Goal: Task Accomplishment & Management: Use online tool/utility

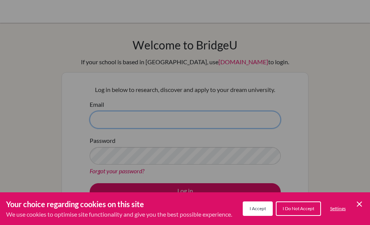
type input "tborgerding@tisa.az"
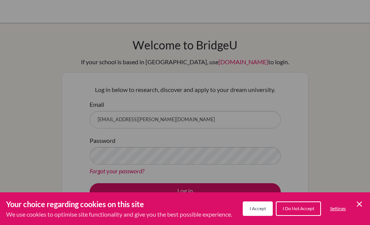
click at [253, 206] on span "I Accept" at bounding box center [257, 208] width 16 height 6
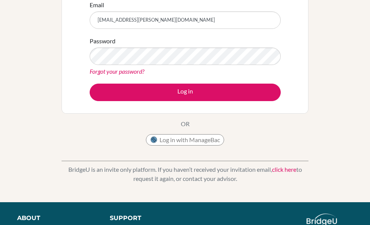
scroll to position [113, 0]
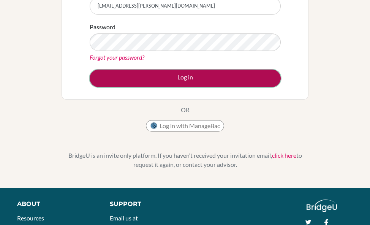
click at [208, 76] on button "Log in" at bounding box center [185, 77] width 191 height 17
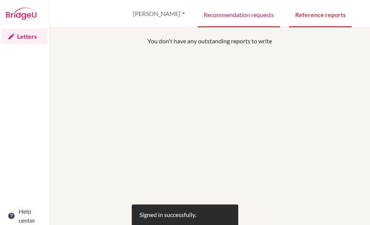
click at [254, 14] on link "Recommendation requests" at bounding box center [238, 14] width 82 height 26
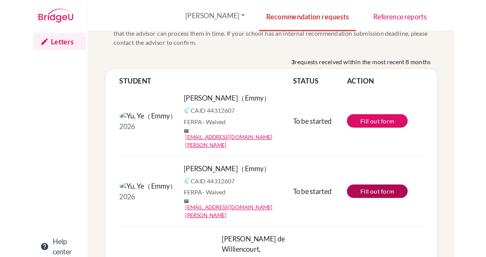
scroll to position [22, 0]
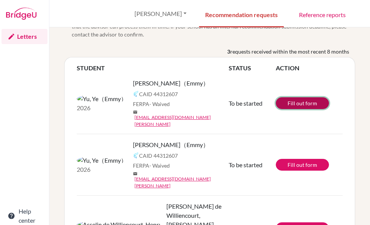
click at [303, 98] on link "Fill out form" at bounding box center [302, 103] width 53 height 12
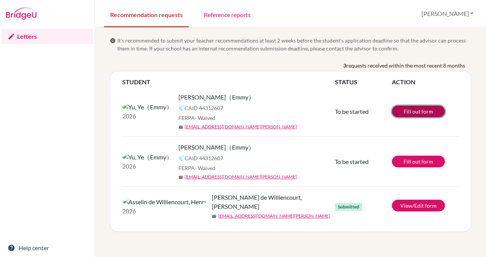
scroll to position [0, 0]
